Goal: Information Seeking & Learning: Learn about a topic

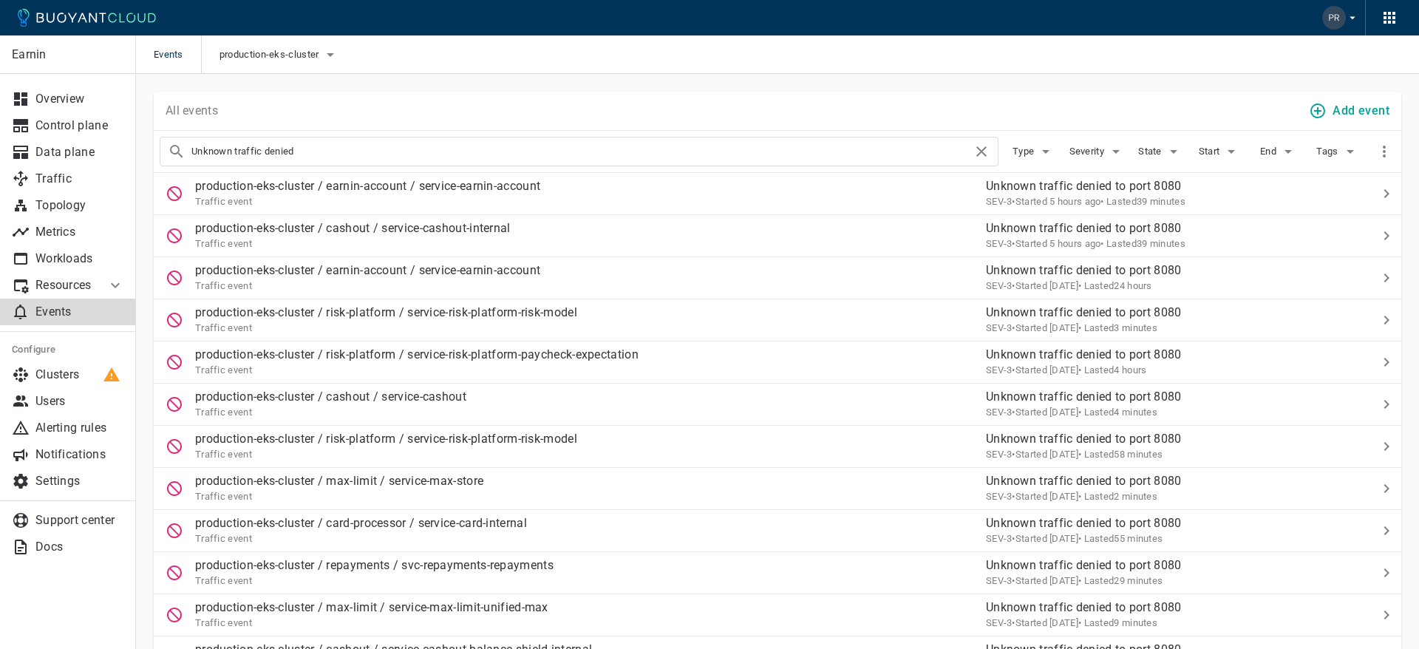
scroll to position [68, 0]
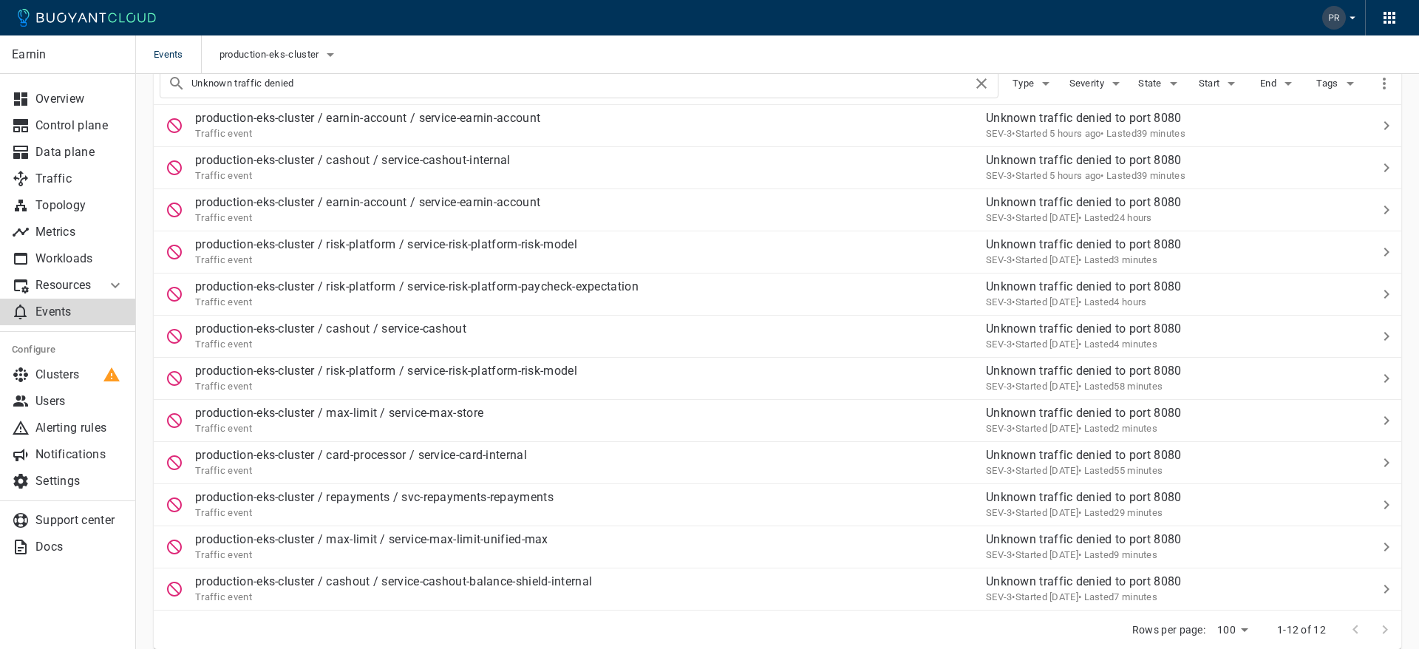
click at [305, 86] on input "Unknown traffic denied" at bounding box center [581, 83] width 781 height 21
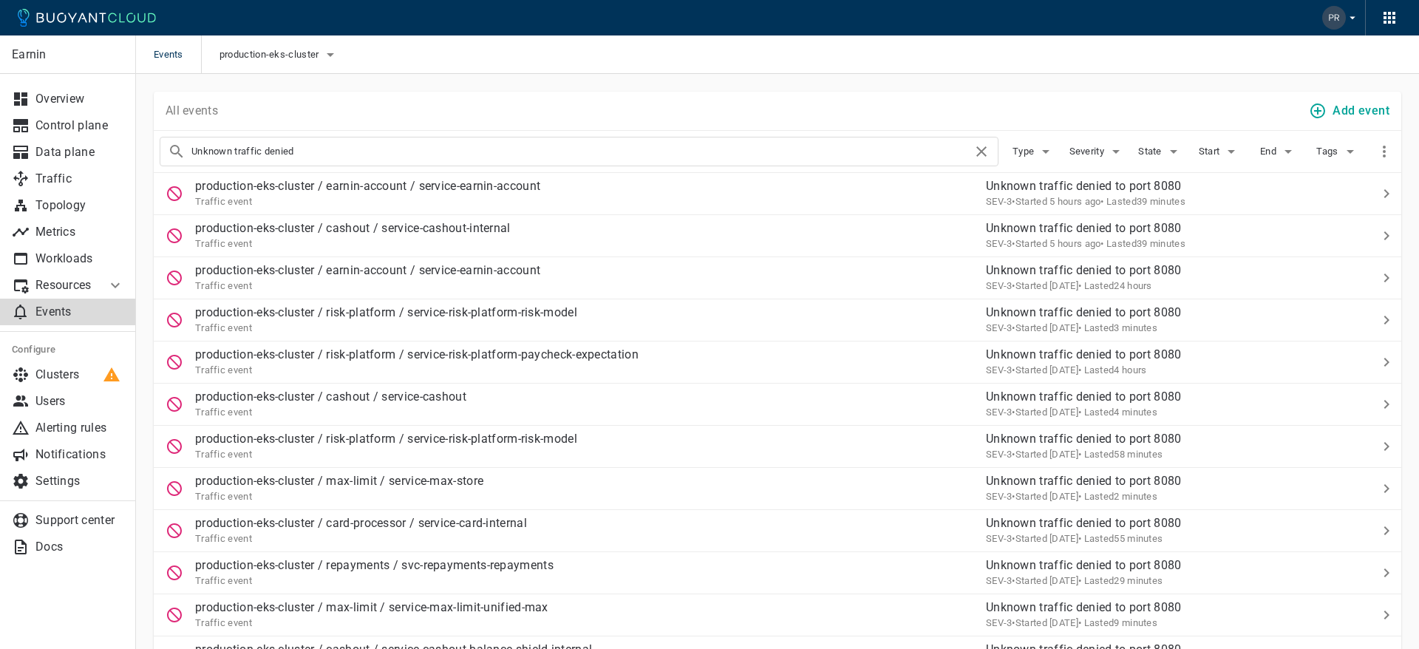
click at [334, 148] on input "Unknown traffic denied" at bounding box center [581, 151] width 781 height 21
type input "svc-virtual-accounts"
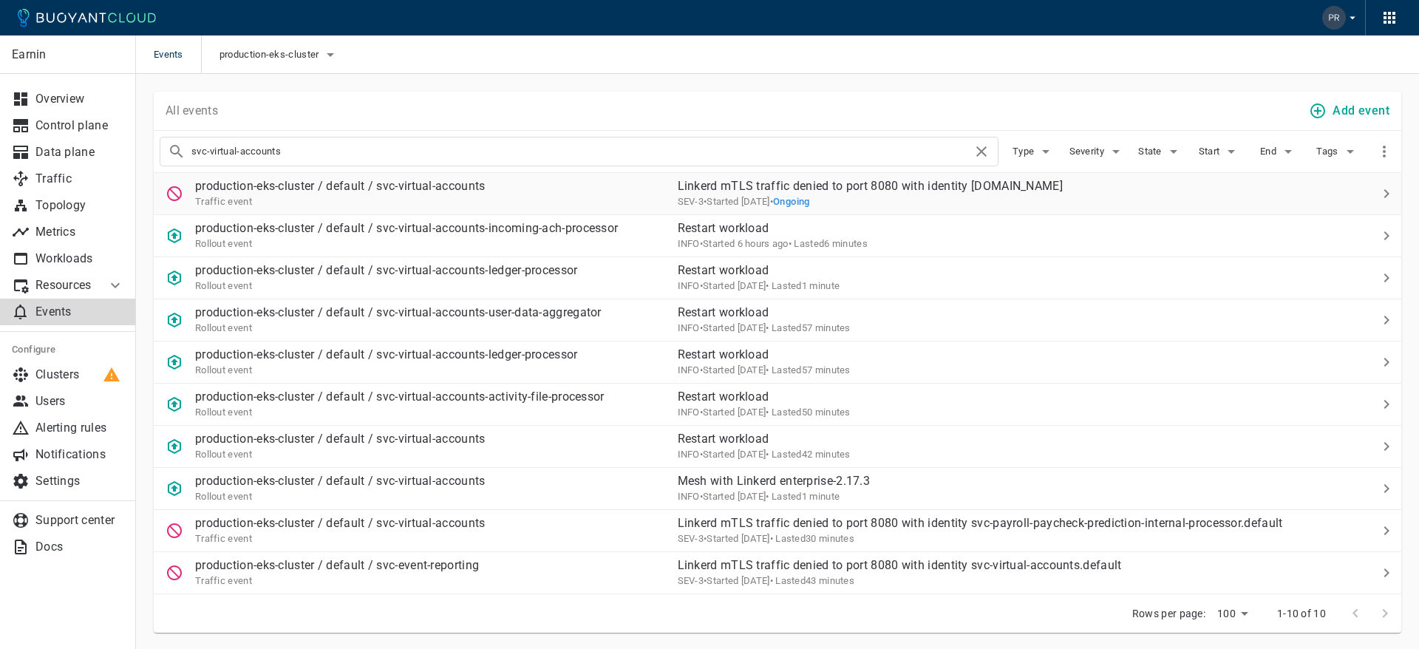
click at [406, 202] on div "Traffic event" at bounding box center [340, 201] width 291 height 15
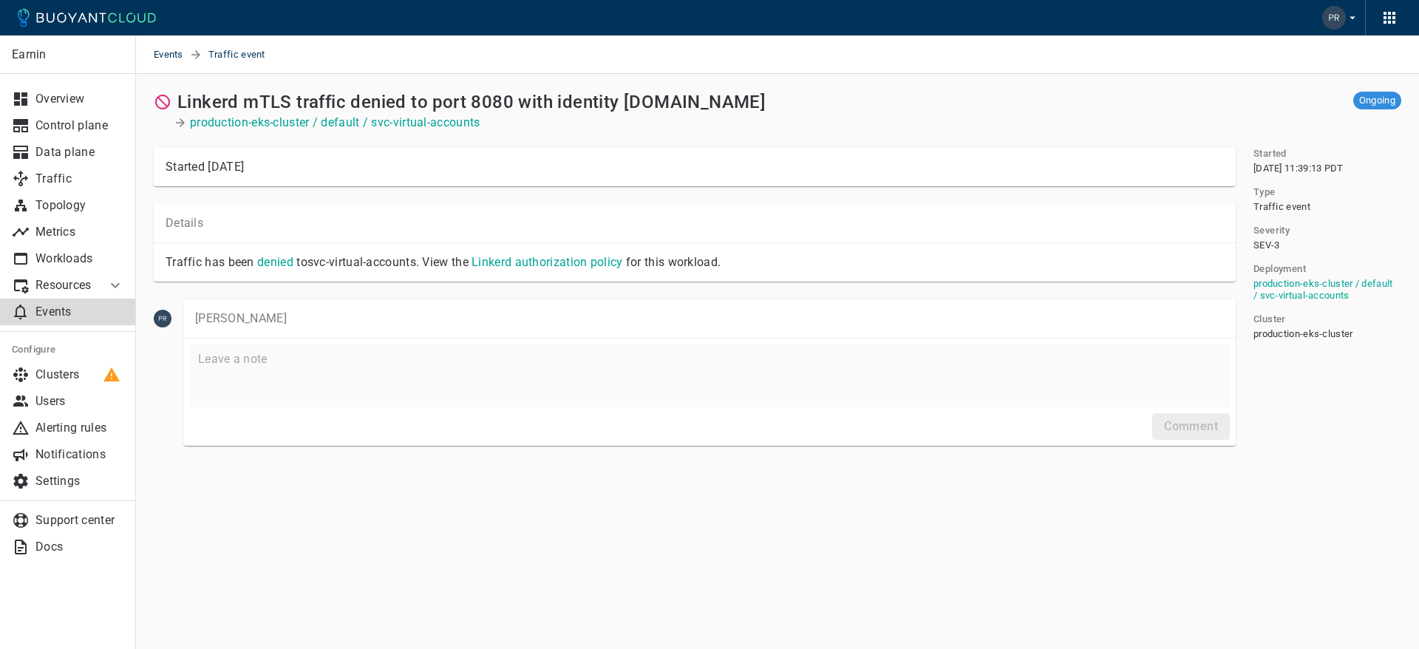
drag, startPoint x: 624, startPoint y: 100, endPoint x: 998, endPoint y: 99, distance: 374.1
click at [998, 99] on div "Linkerd mTLS traffic denied to port 8080 with identity [DOMAIN_NAME]" at bounding box center [692, 99] width 1088 height 27
copy h2 "[DOMAIN_NAME]"
drag, startPoint x: 502, startPoint y: 122, endPoint x: 371, endPoint y: 122, distance: 130.9
click at [371, 122] on div "production-eks-cluster / default / svc-virtual-accounts" at bounding box center [695, 122] width 1082 height 15
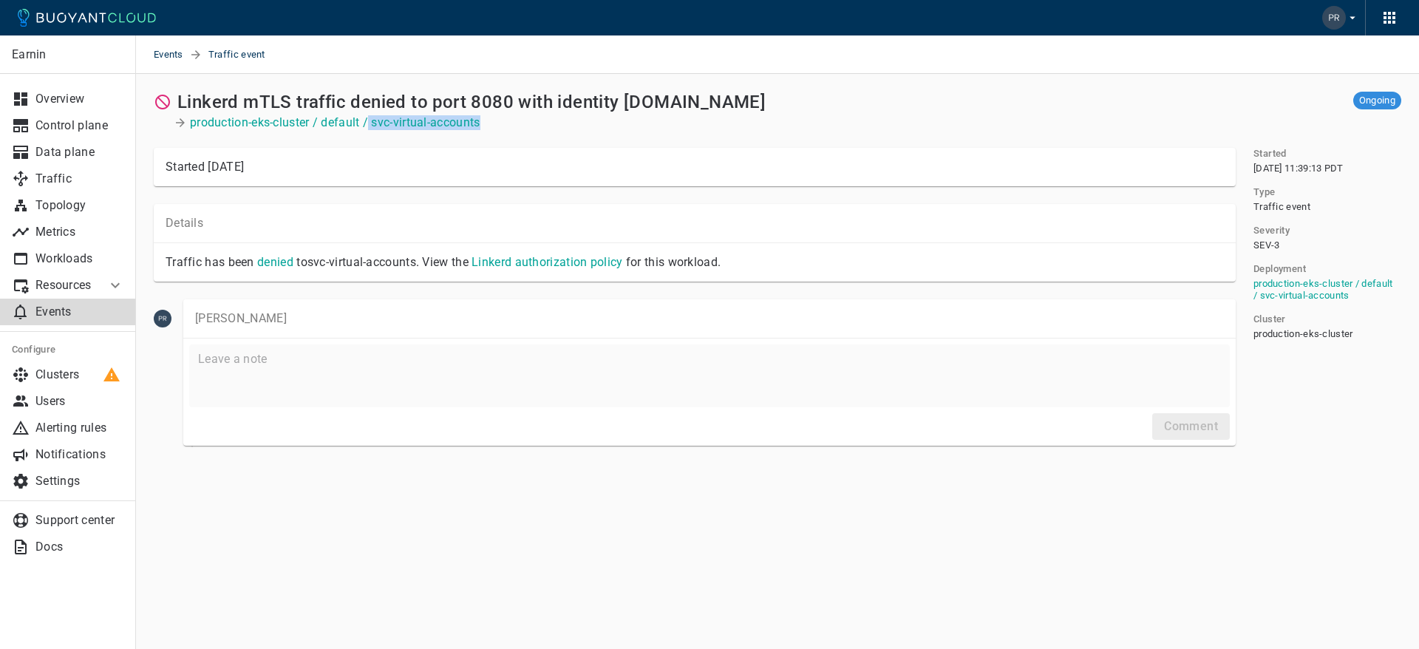
copy p "svc-virtual-accounts"
click at [177, 100] on h2 "Linkerd mTLS traffic denied to port 8080 with identity [DOMAIN_NAME]" at bounding box center [471, 102] width 588 height 21
drag, startPoint x: 177, startPoint y: 100, endPoint x: 1017, endPoint y: 101, distance: 839.8
click at [1017, 101] on div "Linkerd mTLS traffic denied to port 8080 with identity [DOMAIN_NAME]" at bounding box center [692, 99] width 1088 height 27
copy h2 "Linkerd mTLS traffic denied to port 8080 with identity [DOMAIN_NAME]"
